Goal: Navigation & Orientation: Find specific page/section

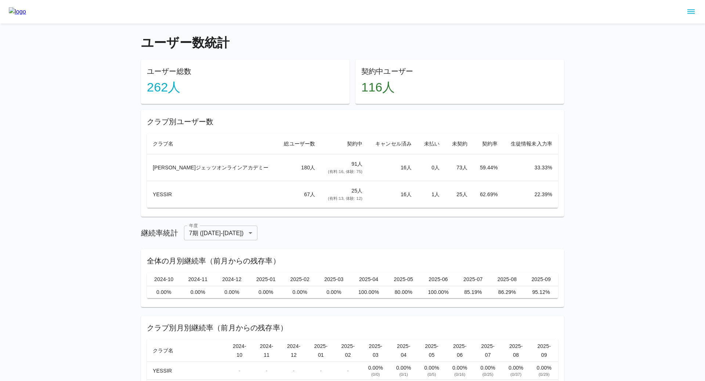
click at [686, 10] on button "sidemenu" at bounding box center [690, 12] width 12 height 12
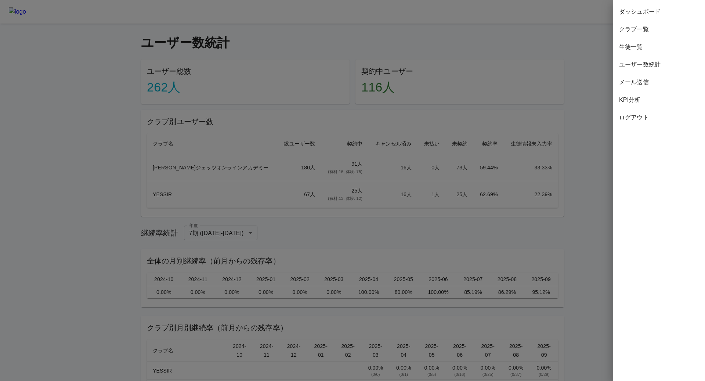
click at [260, 47] on div at bounding box center [352, 190] width 705 height 381
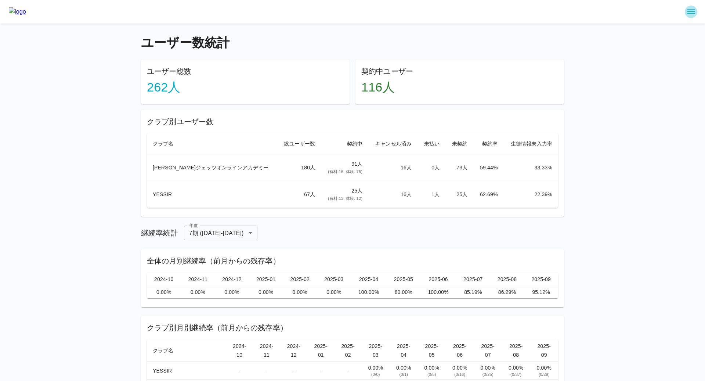
click at [691, 12] on icon "sidemenu" at bounding box center [690, 11] width 9 height 9
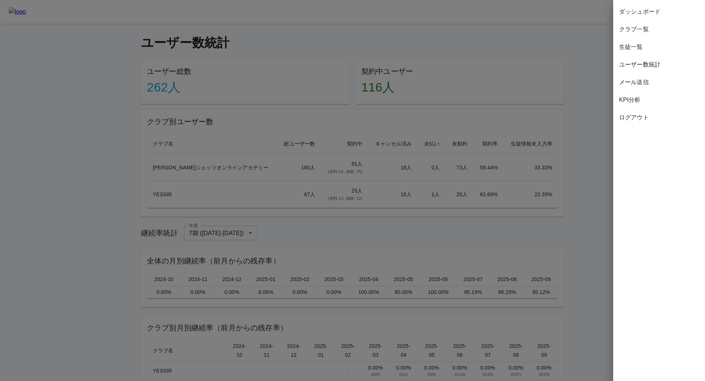
click at [633, 47] on span "生徒一覧" at bounding box center [659, 47] width 80 height 9
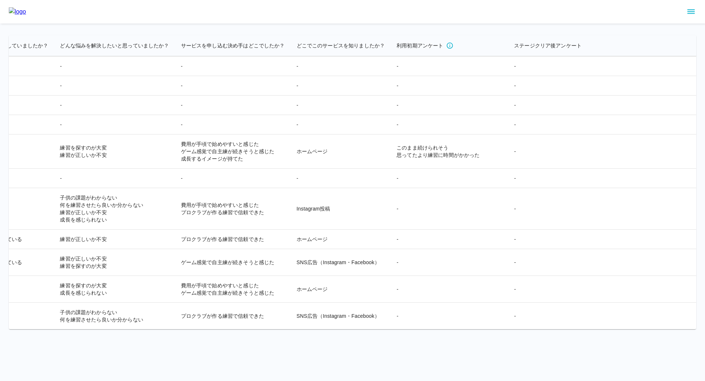
scroll to position [7773, 1724]
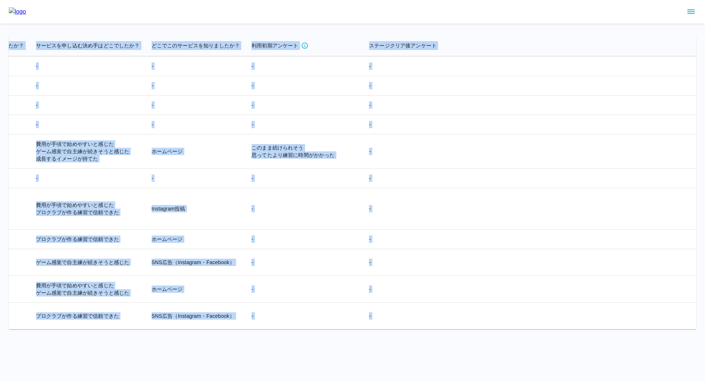
drag, startPoint x: 16, startPoint y: 44, endPoint x: 640, endPoint y: 323, distance: 683.4
copy table "loremip dolorsit ametco adip elitse doeiusmod tempori utlabor etdo magnaali en …"
click at [691, 7] on icon "sidemenu" at bounding box center [690, 11] width 9 height 9
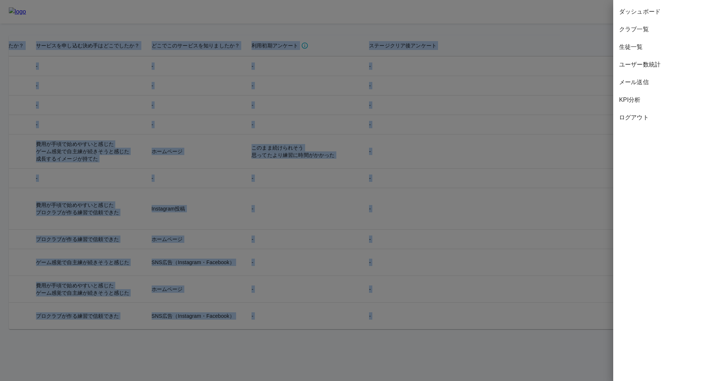
click at [638, 14] on span "ダッシュボード" at bounding box center [659, 11] width 80 height 9
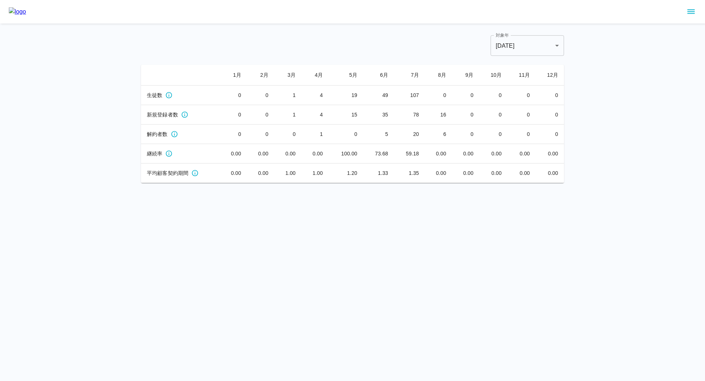
click at [351, 97] on td "19" at bounding box center [345, 95] width 34 height 19
drag, startPoint x: 147, startPoint y: 95, endPoint x: 164, endPoint y: 97, distance: 16.6
click at [164, 97] on div "生徒数" at bounding box center [180, 94] width 67 height 7
copy span "生徒数"
click at [168, 94] on icon "月ごとのアクティブなサブスク数" at bounding box center [168, 94] width 7 height 7
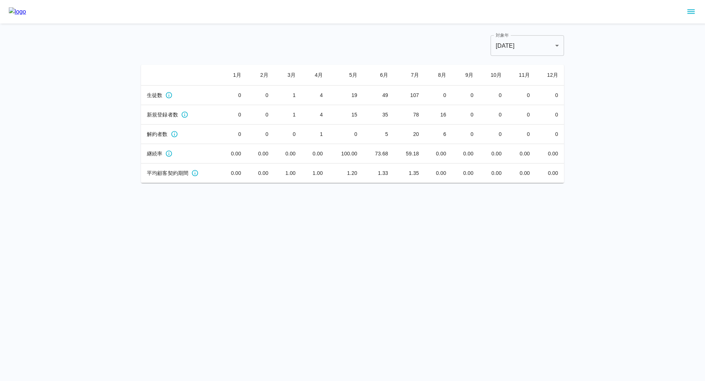
click at [208, 116] on div "新規登録者数" at bounding box center [180, 114] width 67 height 7
